Goal: Task Accomplishment & Management: Use online tool/utility

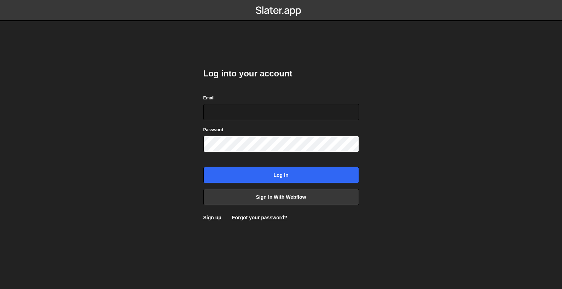
click at [377, 105] on body "Log into your account Email Password Log in Sign in with Webflow Sign up Forgot…" at bounding box center [281, 144] width 562 height 289
drag, startPoint x: 278, startPoint y: 113, endPoint x: 279, endPoint y: 120, distance: 6.8
click at [278, 113] on input "Email" at bounding box center [281, 112] width 156 height 16
type input "hello@madebygrant.co.uk"
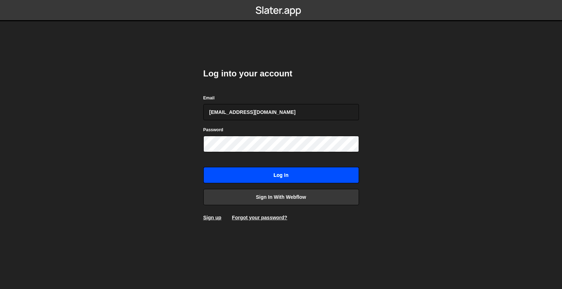
click at [258, 172] on input "Log in" at bounding box center [281, 175] width 156 height 16
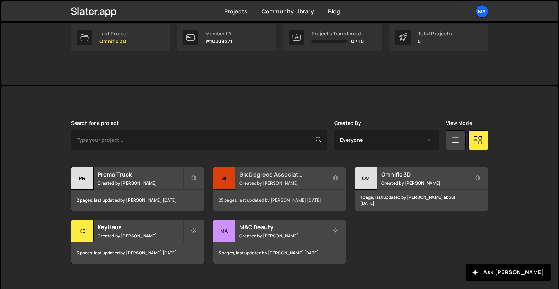
scroll to position [128, 0]
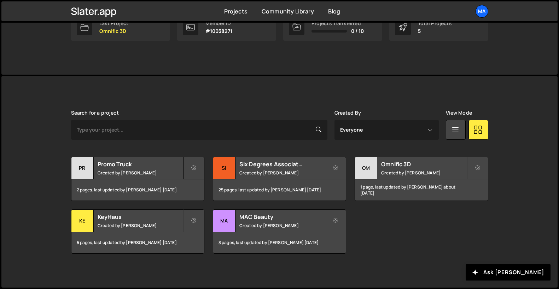
click at [189, 170] on button at bounding box center [193, 168] width 21 height 23
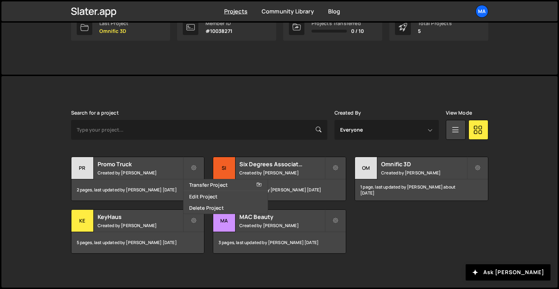
click at [205, 146] on div "Search for a project Created By Everyone [PERSON_NAME] View Mode Transfer Proje…" at bounding box center [279, 182] width 417 height 144
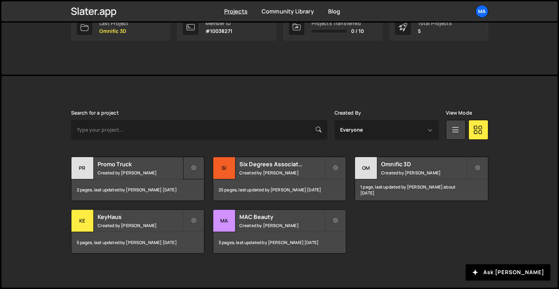
click at [190, 167] on button at bounding box center [193, 168] width 21 height 23
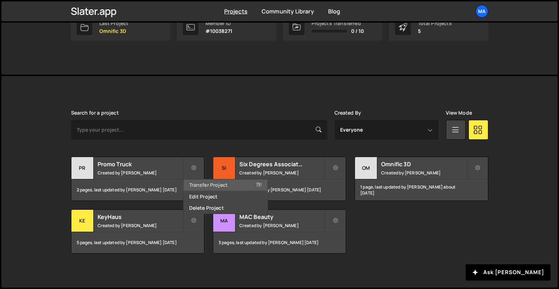
click at [205, 186] on link "Transfer Project" at bounding box center [226, 184] width 84 height 11
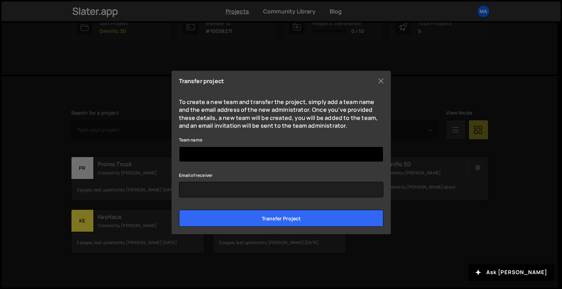
click at [249, 158] on input "Team name" at bounding box center [281, 154] width 204 height 16
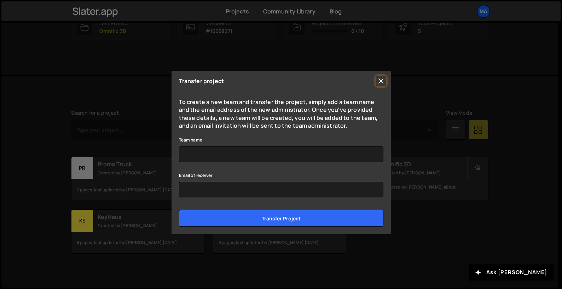
click at [378, 82] on button "Close" at bounding box center [381, 81] width 11 height 11
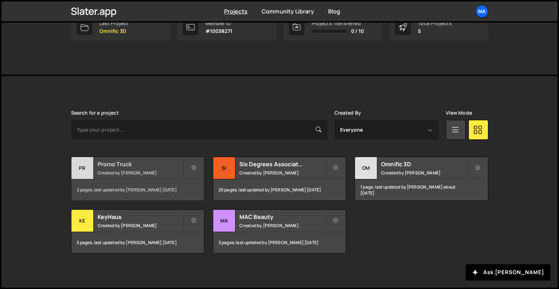
click at [101, 163] on h2 "Promo Truck" at bounding box center [140, 164] width 85 height 8
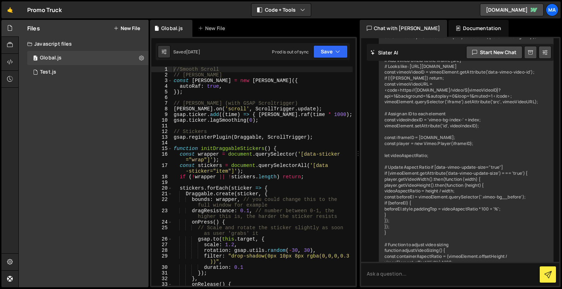
click at [114, 148] on div "Files New File Javascript files 2 Global.js 0 1 Test.js 0 CSS files Copy share …" at bounding box center [84, 153] width 130 height 267
